Goal: Ask a question: Seek information or help from site administrators or community

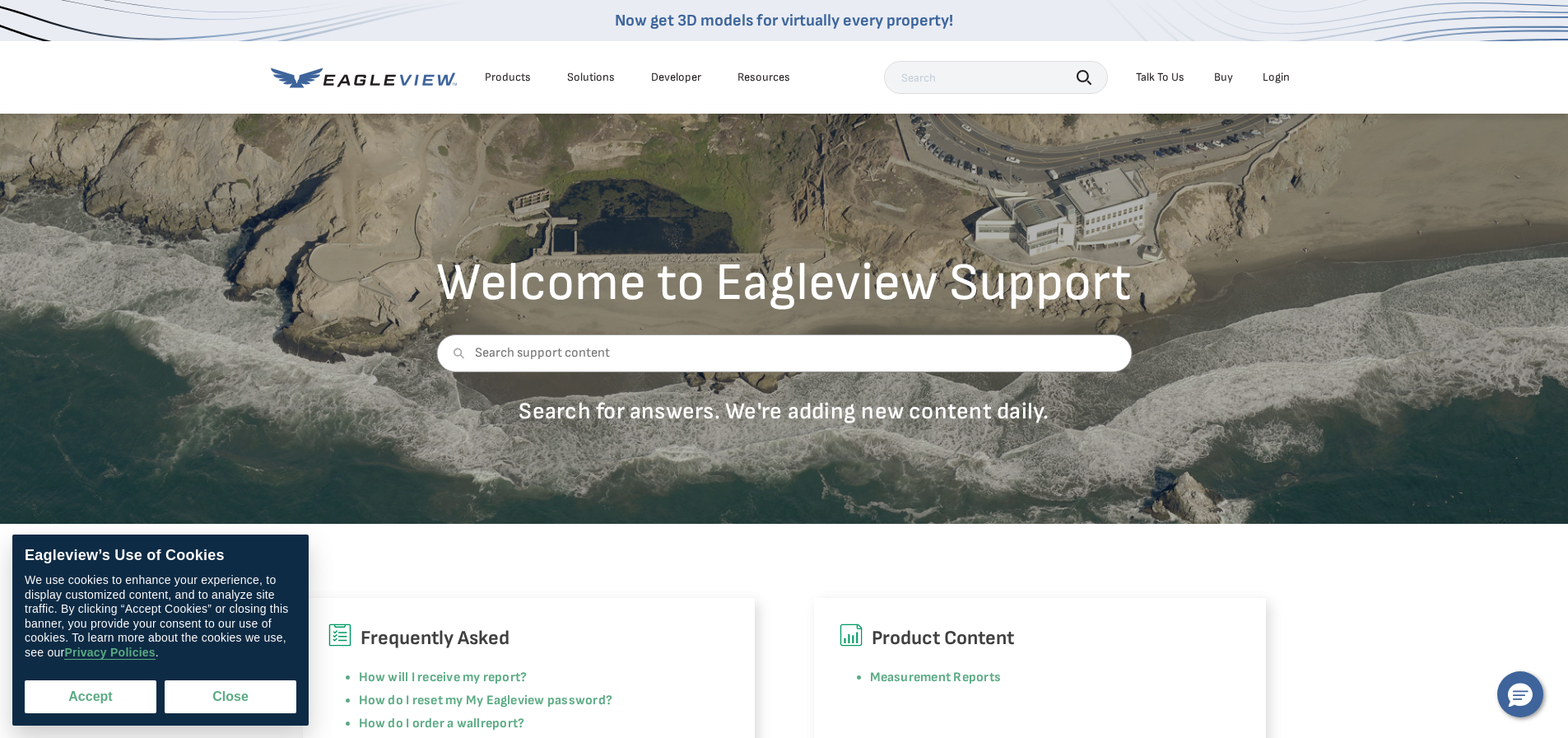
drag, startPoint x: 86, startPoint y: 711, endPoint x: 317, endPoint y: 600, distance: 256.3
click at [87, 710] on button "Accept" at bounding box center [90, 697] width 132 height 33
checkbox input "true"
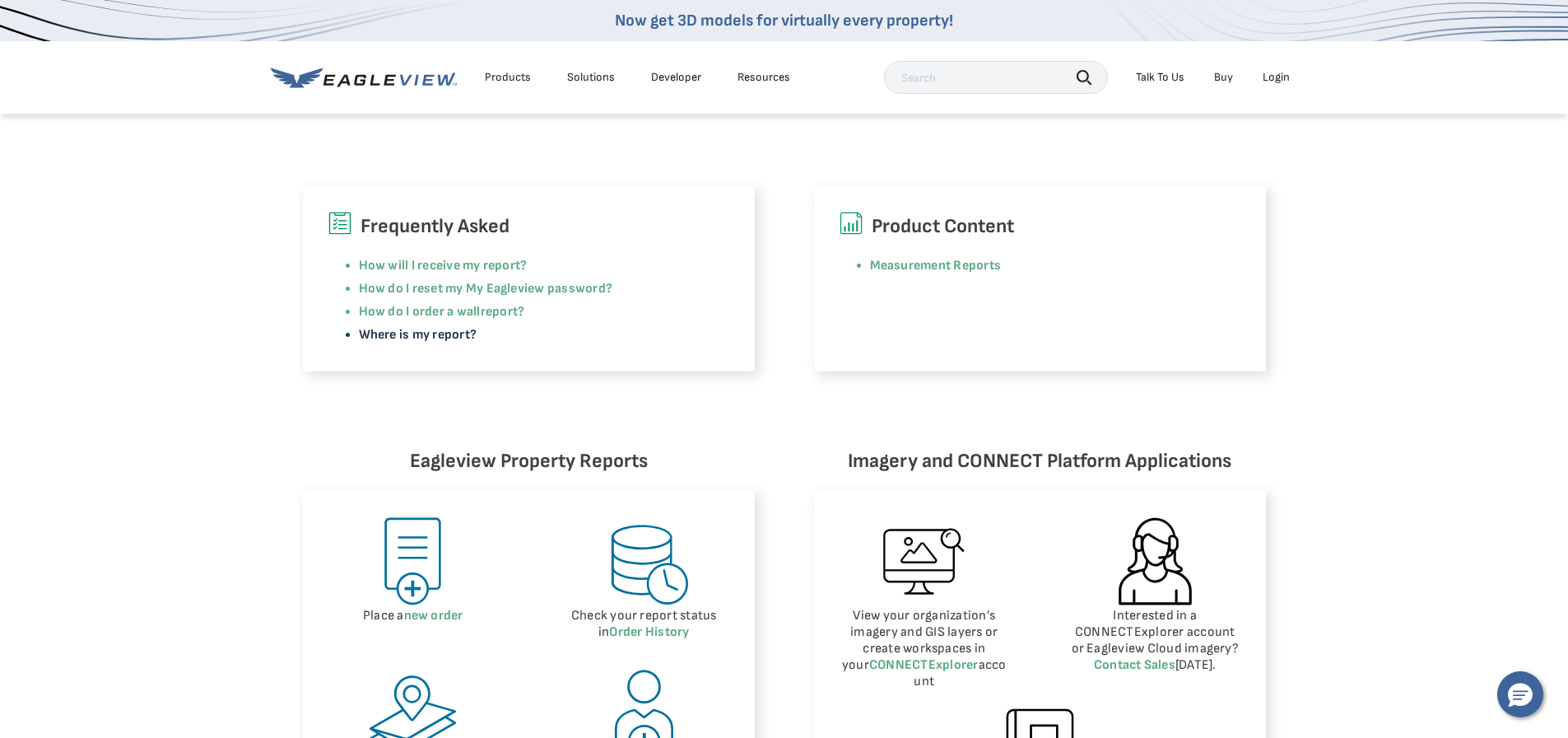
scroll to position [824, 0]
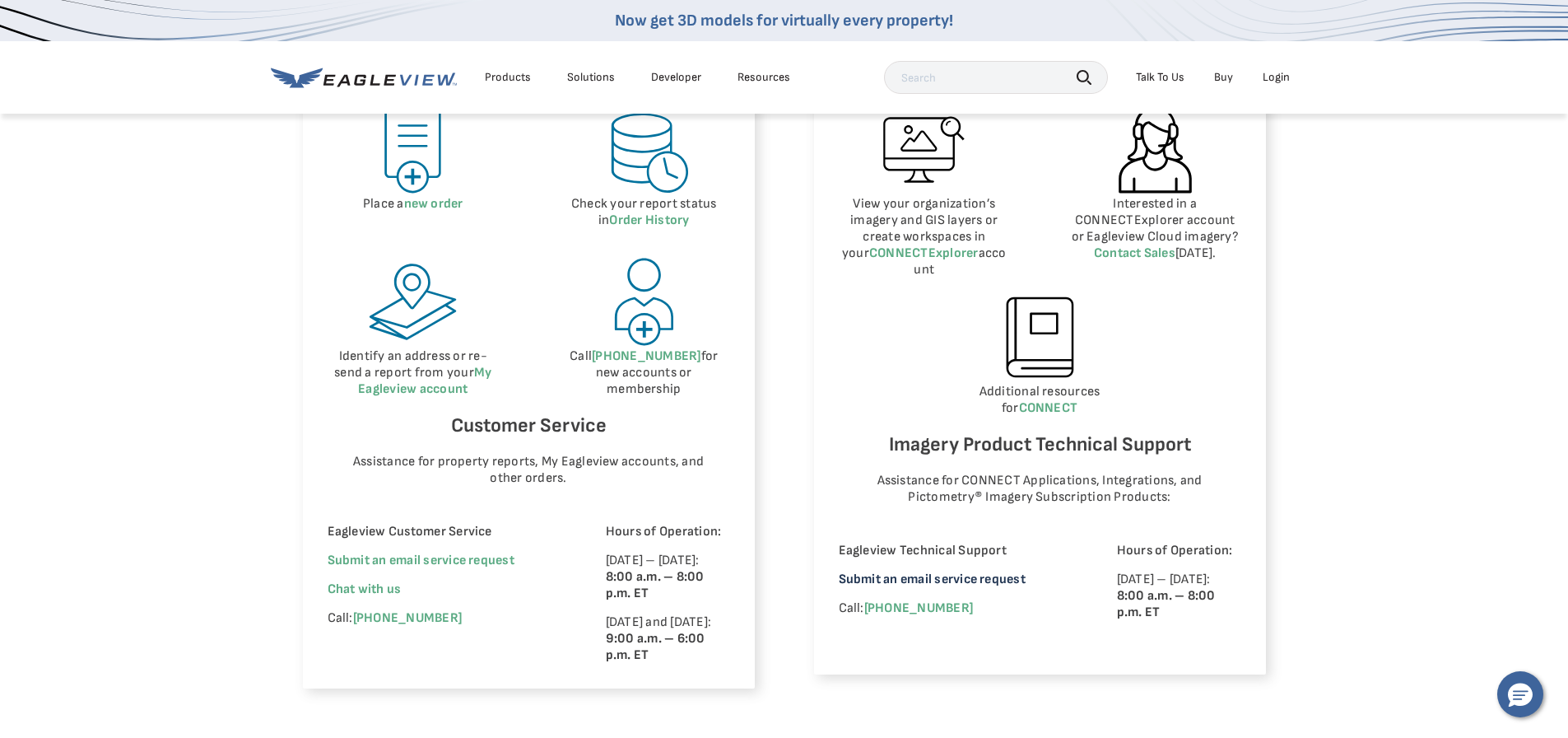
click at [903, 571] on link "Submit an email service request" at bounding box center [932, 579] width 187 height 16
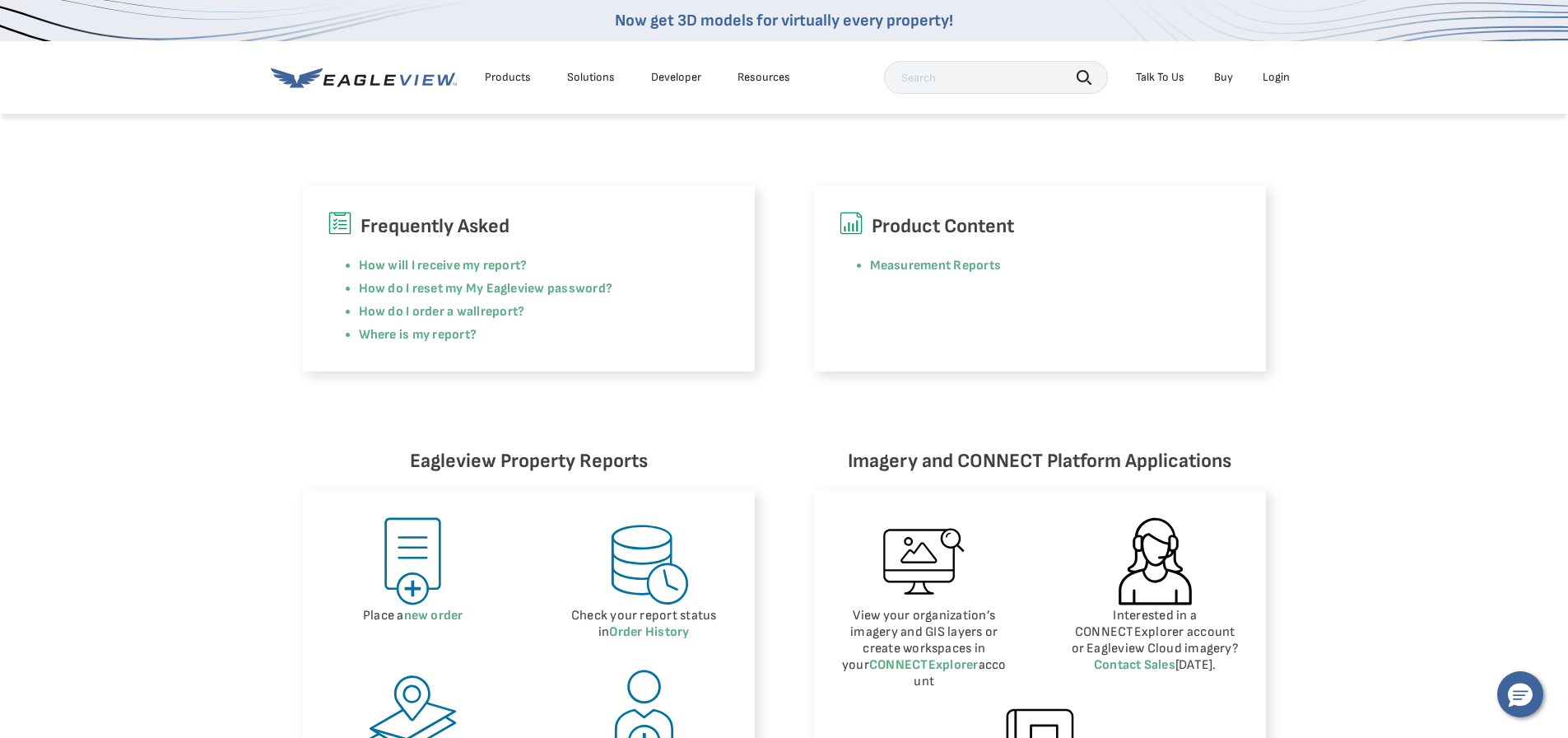
scroll to position [824, 0]
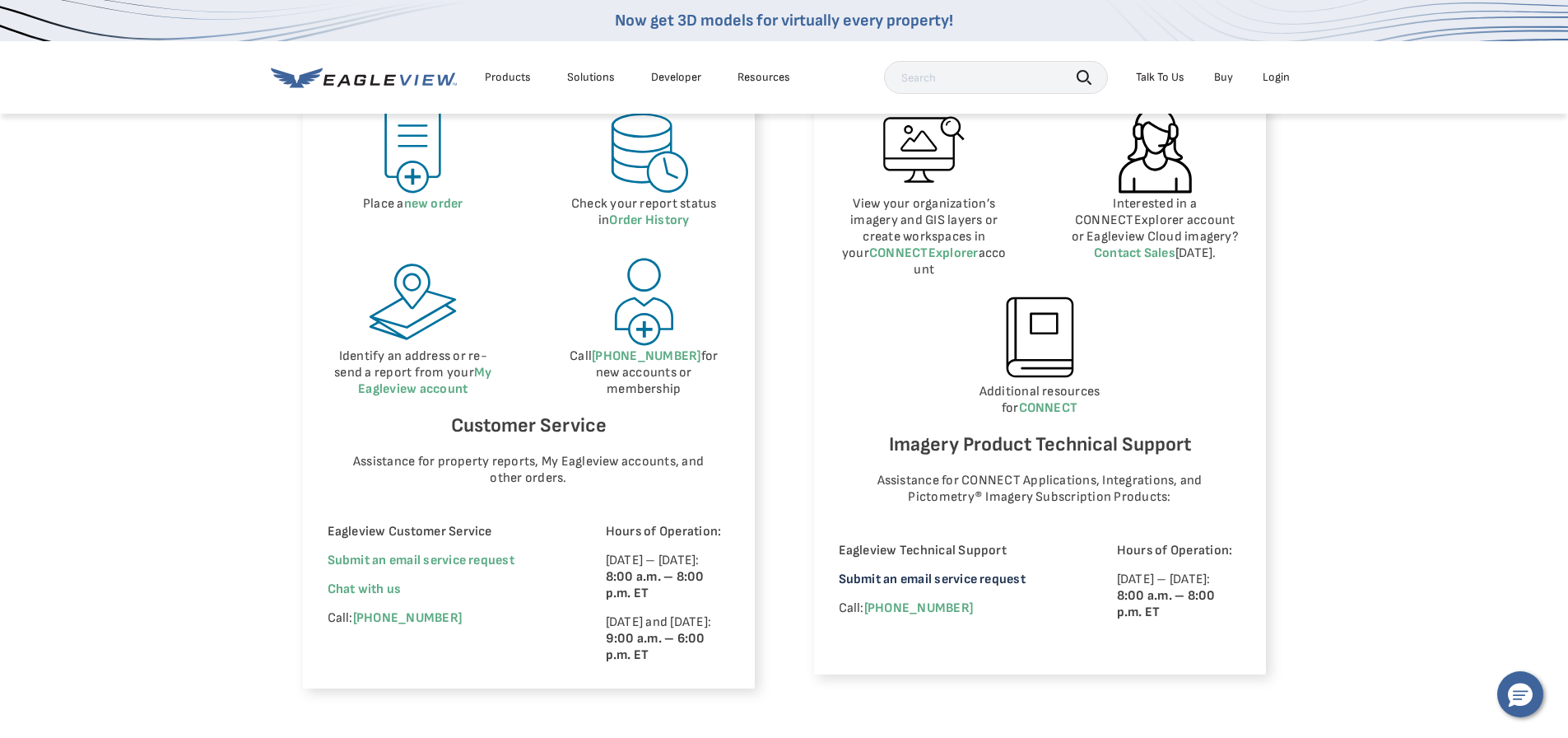
click at [966, 571] on link "Submit an email service request" at bounding box center [932, 579] width 187 height 16
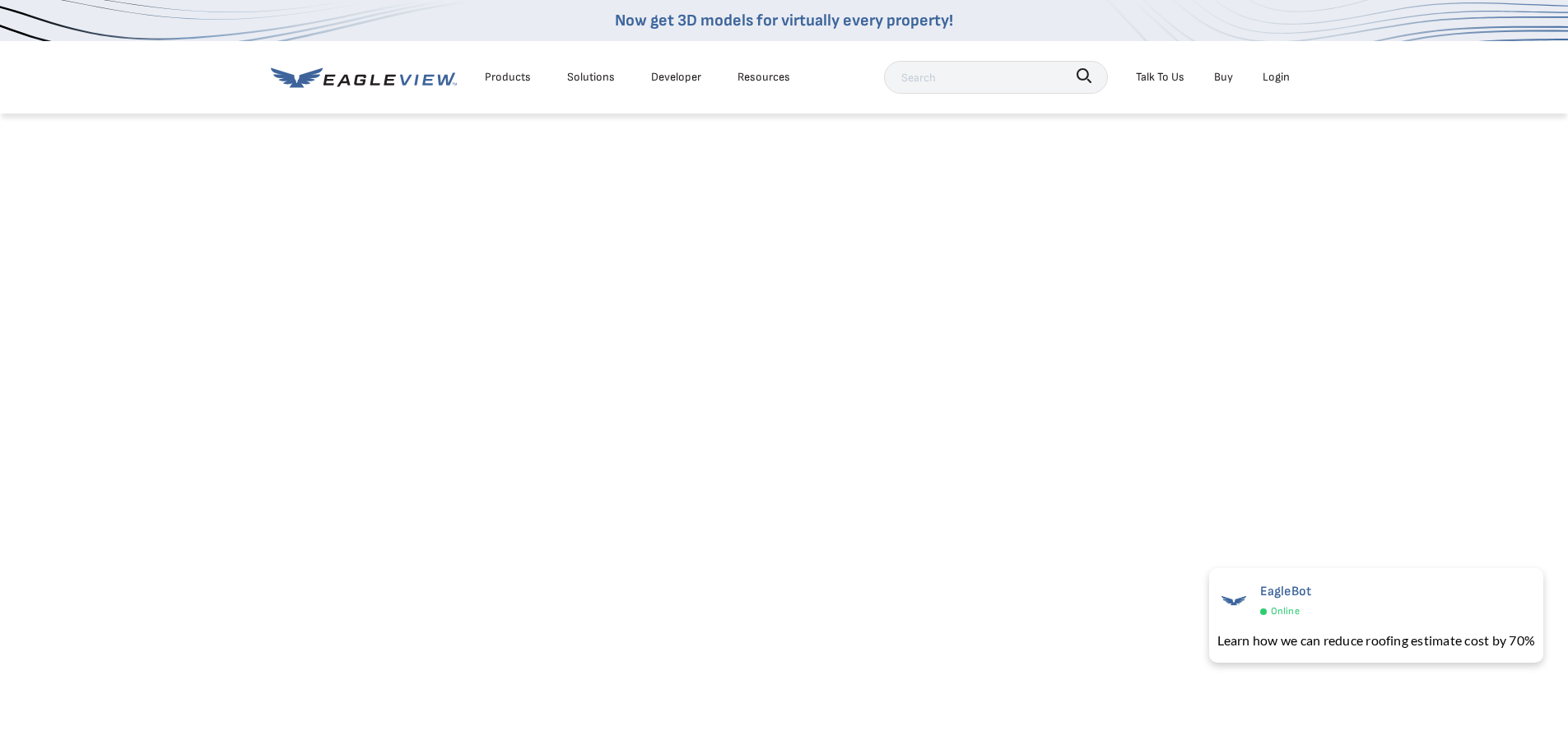
scroll to position [411, 0]
